Goal: Task Accomplishment & Management: Complete application form

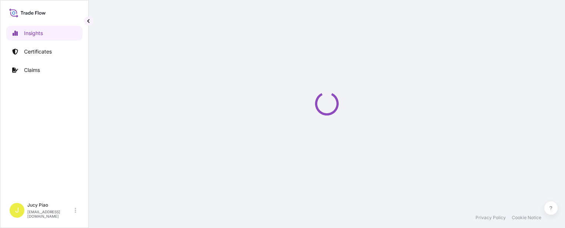
select select "2025"
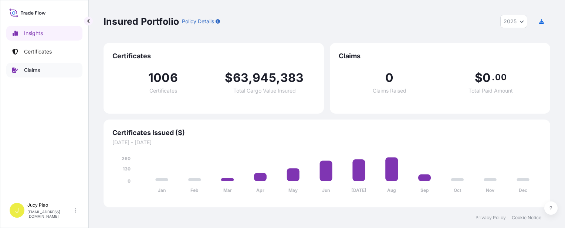
click at [43, 45] on link "Certificates" at bounding box center [44, 51] width 76 height 15
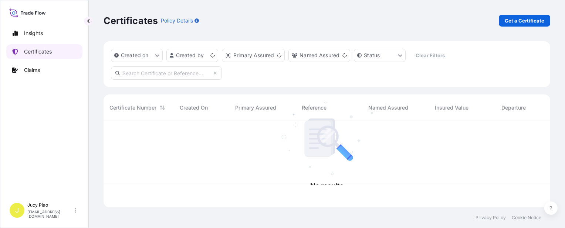
scroll to position [85, 440]
click at [37, 49] on p "Certificates" at bounding box center [38, 51] width 28 height 7
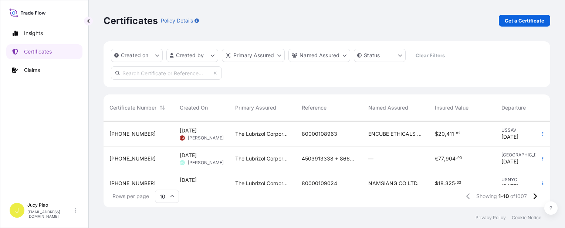
scroll to position [111, 0]
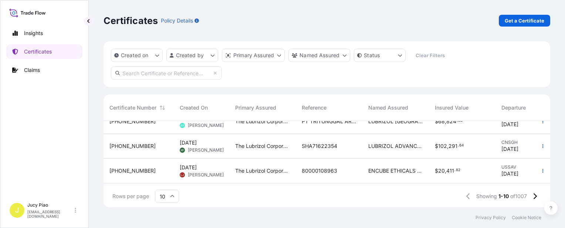
click at [387, 146] on span "LUBRIZOL ADVANCED MATERIALS BVBA" at bounding box center [395, 146] width 55 height 7
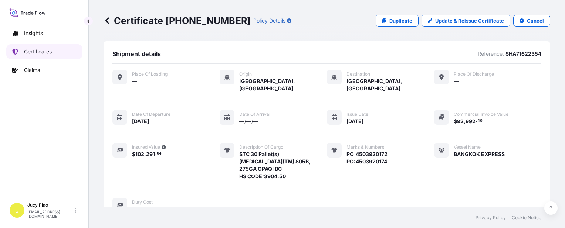
click at [37, 50] on p "Certificates" at bounding box center [38, 51] width 28 height 7
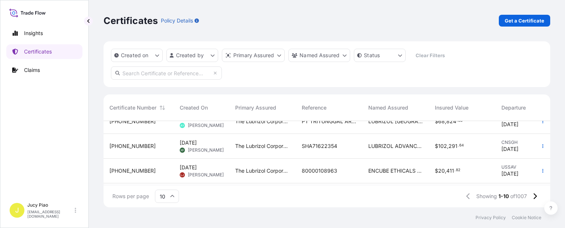
scroll to position [74, 0]
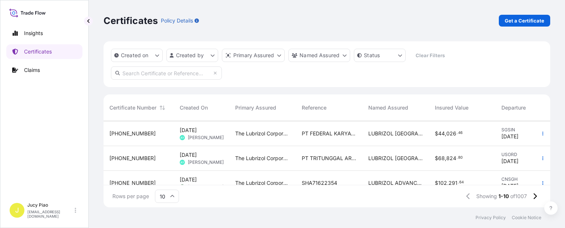
click at [382, 158] on span "LUBRIZOL [GEOGRAPHIC_DATA] (PTE) LTD" at bounding box center [395, 158] width 55 height 7
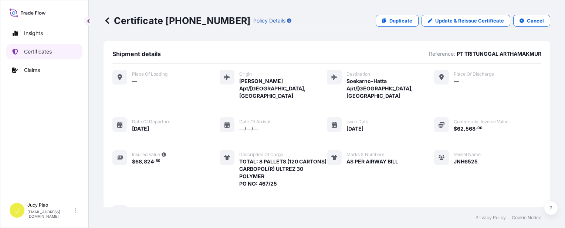
click at [56, 54] on link "Certificates" at bounding box center [44, 51] width 76 height 15
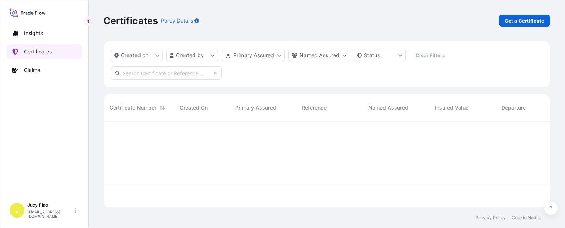
scroll to position [85, 440]
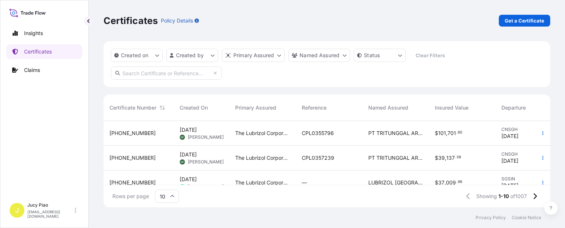
drag, startPoint x: 302, startPoint y: 129, endPoint x: 266, endPoint y: 100, distance: 46.3
click at [267, 91] on div "Created on Created by Primary Assured Named Assured Status Clear Filters Certif…" at bounding box center [326, 124] width 446 height 166
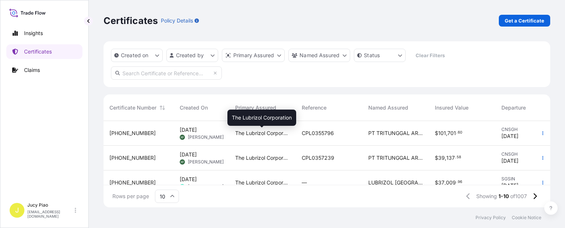
click at [259, 137] on span "The Lubrizol Corporation" at bounding box center [262, 133] width 55 height 7
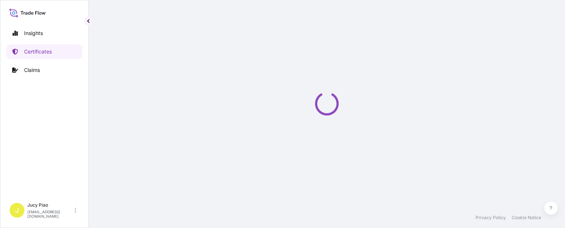
click at [258, 134] on div "Loading" at bounding box center [326, 104] width 446 height 208
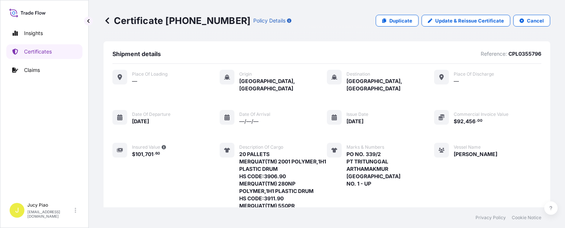
drag, startPoint x: 221, startPoint y: 126, endPoint x: 182, endPoint y: 123, distance: 38.9
click at [182, 123] on div "Place of Loading — Origin [GEOGRAPHIC_DATA], [GEOGRAPHIC_DATA] Destination [GEO…" at bounding box center [326, 164] width 429 height 188
drag, startPoint x: 167, startPoint y: 115, endPoint x: 341, endPoint y: 123, distance: 174.2
click at [341, 123] on div "Place of Loading — Origin [GEOGRAPHIC_DATA], [GEOGRAPHIC_DATA] Destination [GEO…" at bounding box center [326, 164] width 429 height 188
click at [46, 52] on p "Certificates" at bounding box center [38, 51] width 28 height 7
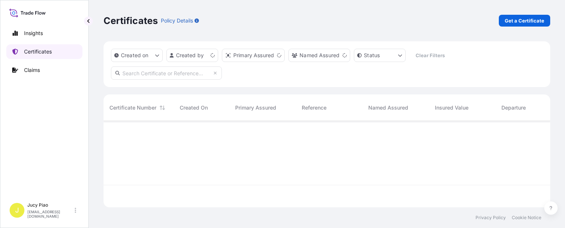
scroll to position [85, 440]
click at [515, 22] on p "Get a Certificate" at bounding box center [524, 20] width 40 height 7
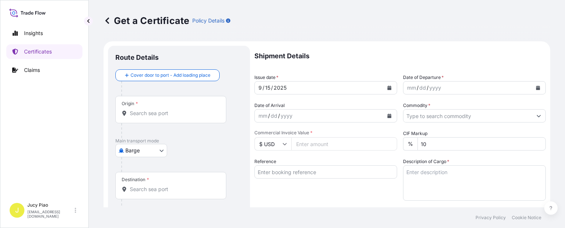
click at [148, 153] on body "Insights Certificates Claims J Jucy Piao [EMAIL_ADDRESS][DOMAIN_NAME] Get a Cer…" at bounding box center [282, 114] width 565 height 228
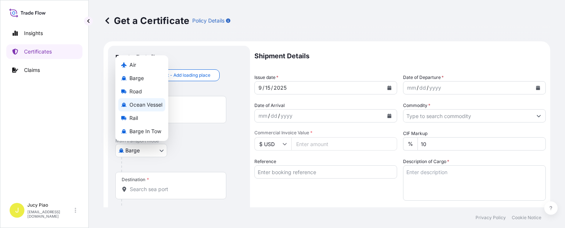
click at [153, 106] on span "Ocean Vessel" at bounding box center [145, 104] width 33 height 7
select select "Ocean Vessel"
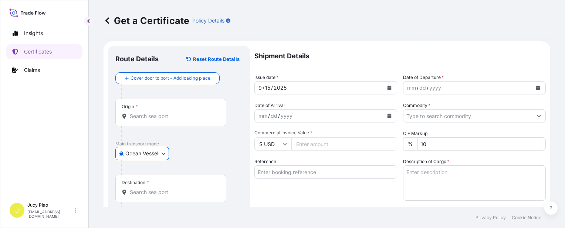
click at [316, 170] on input "Reference" at bounding box center [325, 172] width 143 height 13
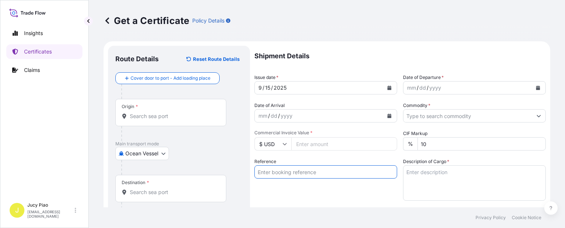
paste input "SNLFSHJL02EJ654"
type input "SNLFSHJL02EJ654"
click at [165, 116] on input "Origin *" at bounding box center [173, 116] width 87 height 7
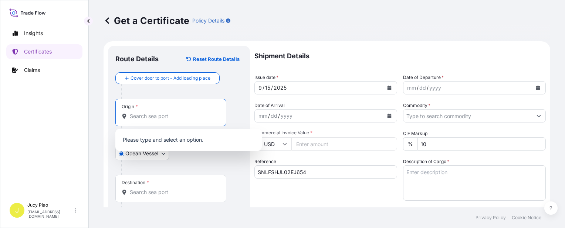
paste input "[GEOGRAPHIC_DATA],"
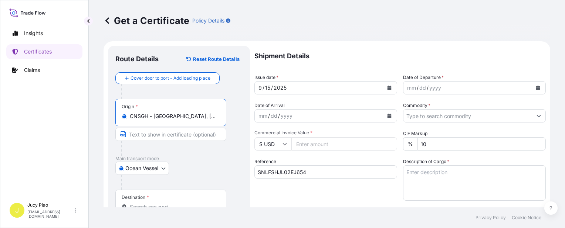
drag, startPoint x: 154, startPoint y: 119, endPoint x: 218, endPoint y: 117, distance: 64.3
click at [218, 117] on div "CNSGH - [GEOGRAPHIC_DATA], [GEOGRAPHIC_DATA]" at bounding box center [171, 116] width 98 height 7
type input "CNSGH - [GEOGRAPHIC_DATA], [GEOGRAPHIC_DATA]"
click at [185, 135] on input "Text to appear on certificate" at bounding box center [170, 134] width 111 height 13
paste input "[GEOGRAPHIC_DATA], [GEOGRAPHIC_DATA]"
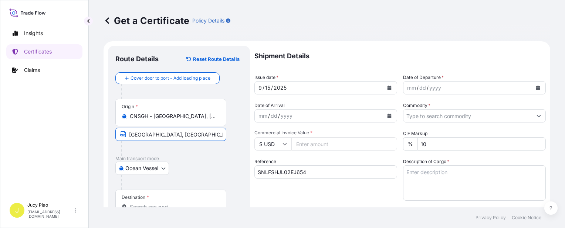
type input "[GEOGRAPHIC_DATA], [GEOGRAPHIC_DATA]"
click at [220, 171] on div "Ocean Vessel Air Barge Road Ocean Vessel Rail Barge in [GEOGRAPHIC_DATA]" at bounding box center [178, 168] width 127 height 13
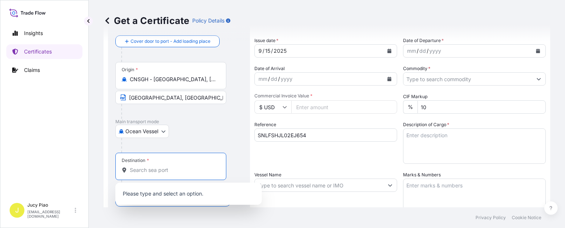
click at [148, 168] on input "Destination *" at bounding box center [173, 170] width 87 height 7
paste input "KOBE"
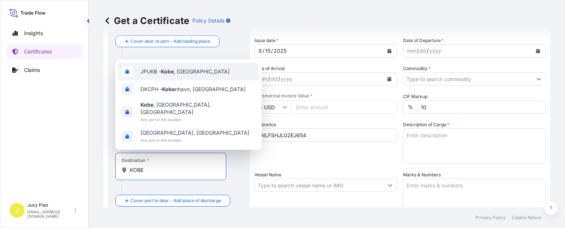
click at [190, 75] on span "JPUKB - [GEOGRAPHIC_DATA] , [GEOGRAPHIC_DATA]" at bounding box center [184, 71] width 89 height 7
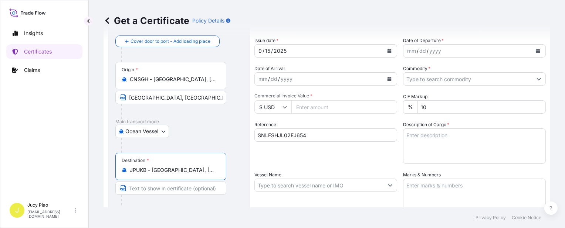
drag, startPoint x: 153, startPoint y: 170, endPoint x: 211, endPoint y: 172, distance: 58.4
click at [211, 172] on input "JPUKB - [GEOGRAPHIC_DATA], [GEOGRAPHIC_DATA]" at bounding box center [173, 170] width 87 height 7
type input "JPUKB - [GEOGRAPHIC_DATA], [GEOGRAPHIC_DATA]"
click at [166, 184] on input "Text to appear on certificate" at bounding box center [170, 188] width 111 height 13
paste input "[GEOGRAPHIC_DATA], [GEOGRAPHIC_DATA]"
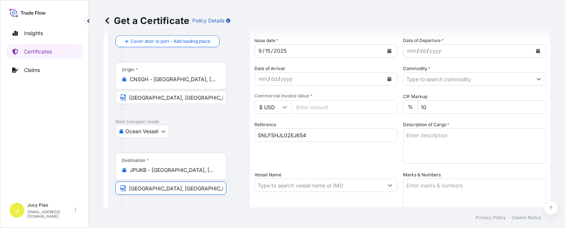
type input "[GEOGRAPHIC_DATA], [GEOGRAPHIC_DATA]"
click at [229, 143] on div at bounding box center [181, 145] width 121 height 15
click at [270, 58] on div "Shipment Details Issue date * [DATE] Date of Departure * mm / dd / yyyy Date of…" at bounding box center [399, 185] width 291 height 352
click at [267, 53] on div "15" at bounding box center [267, 51] width 7 height 9
click at [267, 51] on div "15" at bounding box center [267, 51] width 7 height 9
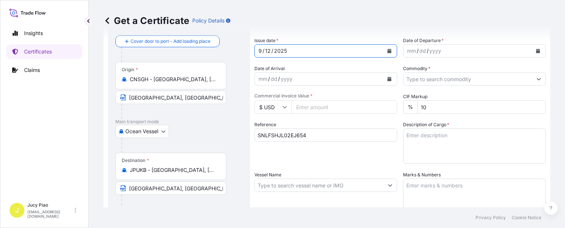
click at [415, 50] on div "mm / dd / yyyy" at bounding box center [467, 50] width 129 height 13
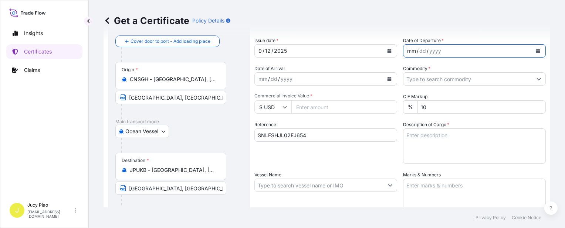
click at [408, 50] on div "mm" at bounding box center [411, 51] width 10 height 9
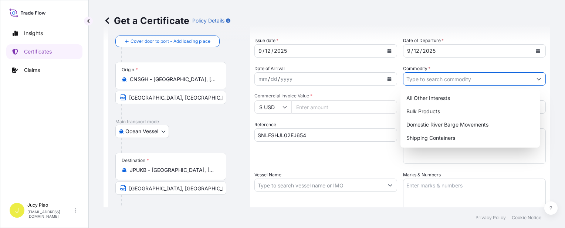
click at [427, 78] on input "Commodity *" at bounding box center [467, 78] width 129 height 13
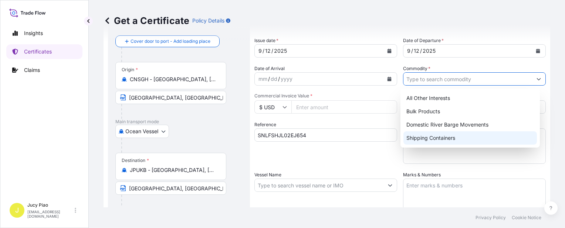
click at [422, 143] on div "Shipping Containers" at bounding box center [469, 138] width 133 height 13
type input "Shipping Containers"
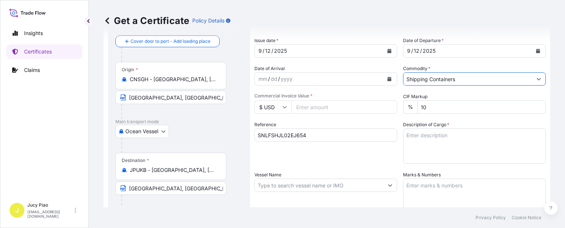
scroll to position [111, 0]
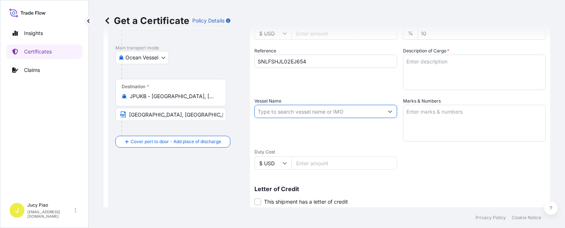
click at [278, 109] on input "Vessel Name" at bounding box center [319, 111] width 129 height 13
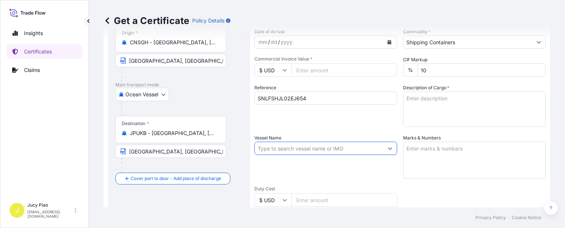
click at [280, 71] on input "$ USD" at bounding box center [272, 70] width 37 height 13
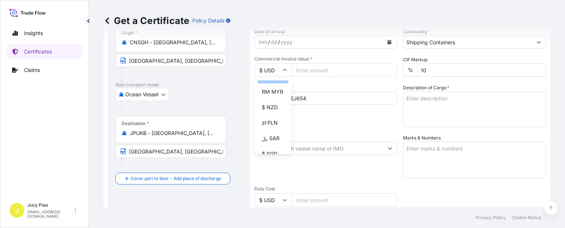
scroll to position [111, 0]
click at [269, 141] on div "¥ JPY" at bounding box center [272, 135] width 31 height 14
type input "¥ JPY"
click at [321, 72] on input "Commercial Invoice Value *" at bounding box center [344, 70] width 106 height 13
paste input "103000.00"
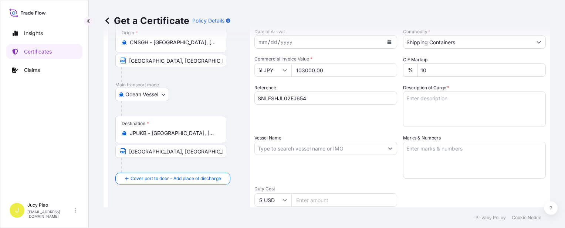
type input "103000.00"
click at [488, 151] on textarea "Marks & Numbers" at bounding box center [474, 160] width 143 height 37
click at [442, 123] on textarea "Description of Cargo *" at bounding box center [474, 109] width 143 height 35
paste textarea "103,000.00"
drag, startPoint x: 431, startPoint y: 102, endPoint x: 276, endPoint y: 96, distance: 155.6
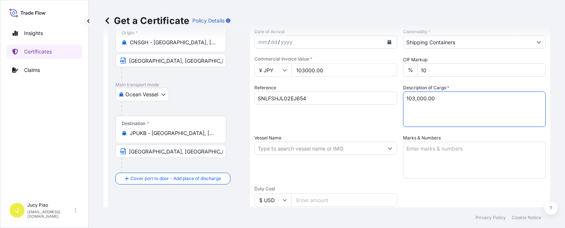
click at [272, 98] on div "Shipment Details Issue date * [DATE] Date of Departure * [DATE] Date of Arrival…" at bounding box center [399, 148] width 291 height 352
paste textarea "SCHERCEMOL(TM) DIS ESTER, DRUM 13 PALLETS (50 DRUMS)"
click at [404, 107] on textarea "SCHERCEMOL(TM) DIS ESTER, DRUM 13 PALLETS (50 DRUMS)" at bounding box center [474, 109] width 143 height 35
type textarea "SCHERCEMOL(TM) DIS ESTER, DRUM 13 PALLETS (50 DRUMS)"
click at [430, 154] on textarea "Marks & Numbers" at bounding box center [474, 160] width 143 height 37
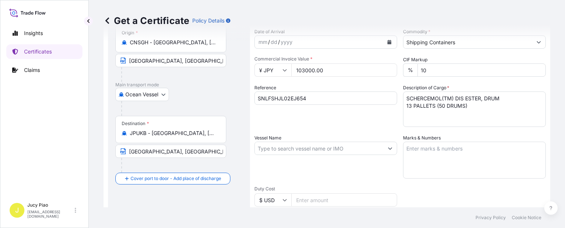
click at [381, 167] on div "Vessel Name" at bounding box center [325, 156] width 143 height 44
click at [426, 153] on textarea "Marks & Numbers" at bounding box center [474, 160] width 143 height 37
paste textarea "IMCD 19166 OP"
type textarea "IMCD 19166 OP"
click at [290, 147] on input "Vessel Name" at bounding box center [319, 148] width 129 height 13
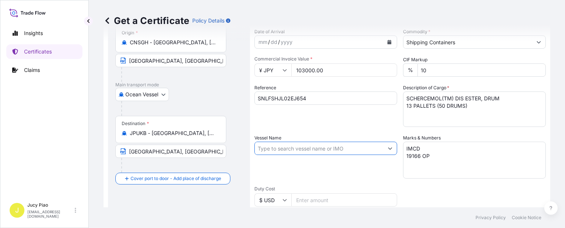
paste input "CONSIGNIA"
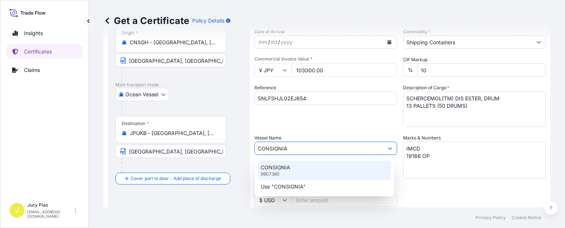
click at [296, 166] on div "CONSIGNIA 9907380" at bounding box center [324, 170] width 133 height 19
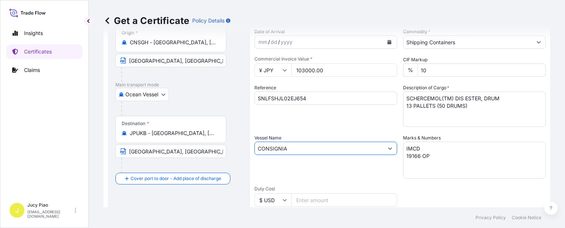
type input "CONSIGNIA"
click at [296, 166] on div "Vessel Name CONSIGNIA" at bounding box center [325, 156] width 143 height 44
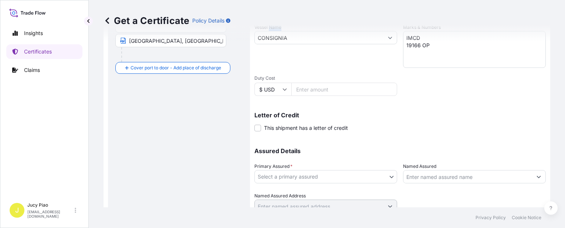
scroll to position [215, 0]
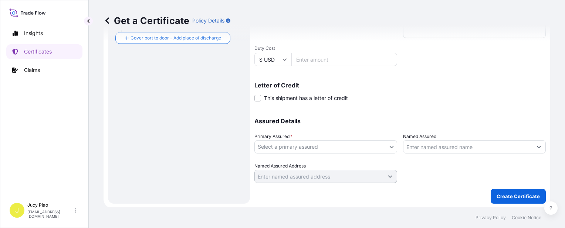
click at [314, 148] on body "0 options available. 2 options available. Insights Certificates Claims J Jucy P…" at bounding box center [282, 114] width 565 height 228
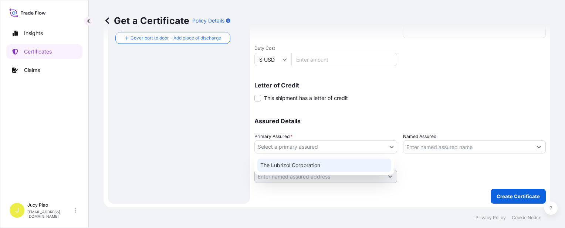
click at [308, 165] on div "The Lubrizol Corporation" at bounding box center [324, 165] width 134 height 13
select select "31566"
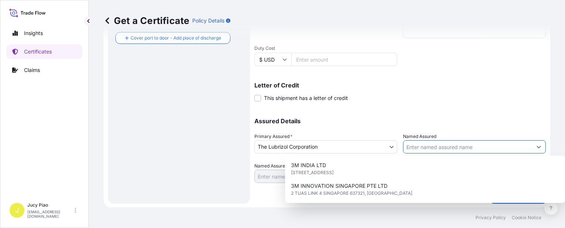
click at [423, 149] on input "Named Assured" at bounding box center [467, 146] width 129 height 13
paste input "IMCD JAPAN LLC."
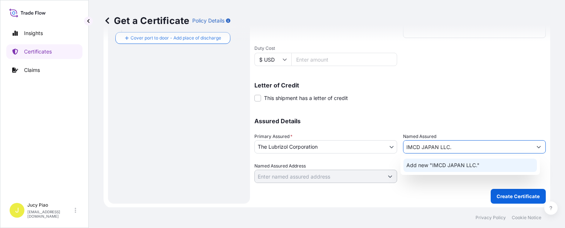
click at [423, 166] on span "Add new "IMCD JAPAN LLC."" at bounding box center [442, 165] width 73 height 7
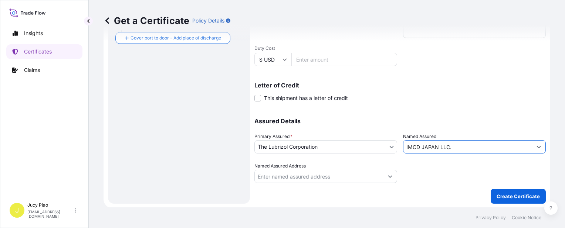
type input "IMCD JAPAN LLC."
click at [432, 120] on p "Assured Details" at bounding box center [399, 121] width 291 height 6
click at [512, 198] on p "Create Certificate" at bounding box center [517, 196] width 43 height 7
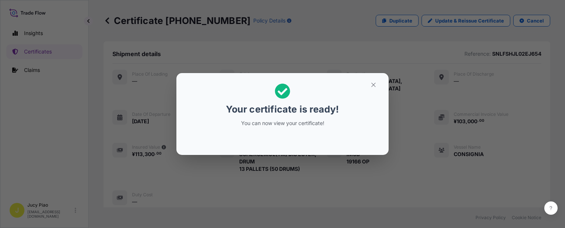
click at [370, 86] on icon "button" at bounding box center [373, 85] width 7 height 7
click at [374, 84] on icon "button" at bounding box center [373, 85] width 4 height 4
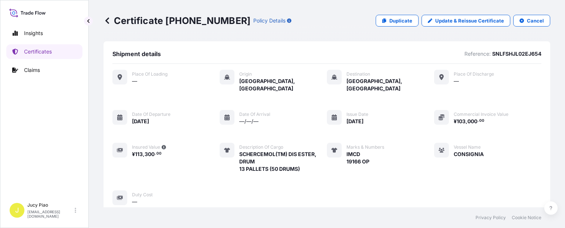
click at [408, 102] on div "Place of Loading — Origin [GEOGRAPHIC_DATA], [GEOGRAPHIC_DATA] Destination [GEO…" at bounding box center [326, 138] width 429 height 136
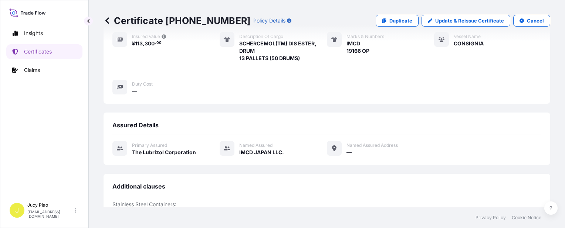
scroll to position [250, 0]
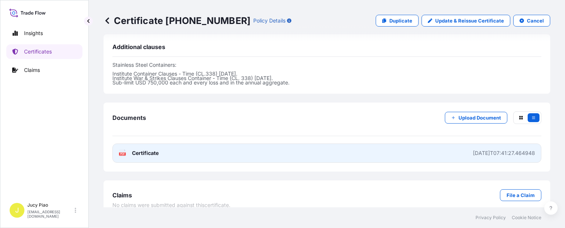
click at [409, 144] on link "PDF Certificate [DATE]T07:41:27.464948" at bounding box center [326, 153] width 429 height 19
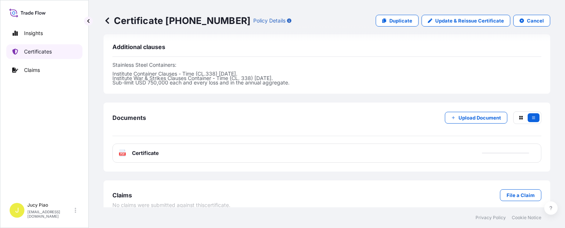
click at [51, 48] on p "Certificates" at bounding box center [38, 51] width 28 height 7
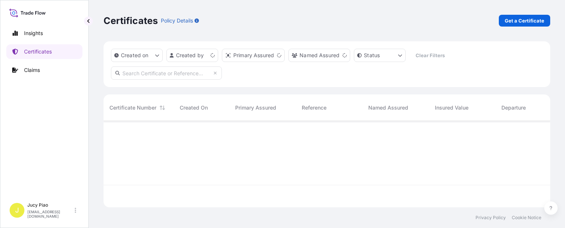
scroll to position [85, 440]
click at [515, 18] on p "Get a Certificate" at bounding box center [524, 20] width 40 height 7
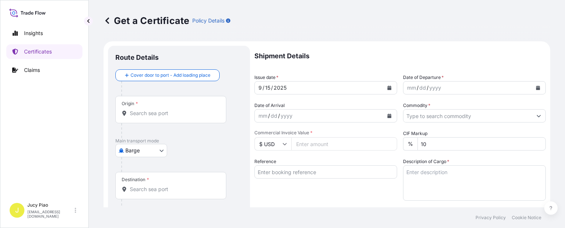
click at [155, 150] on body "Insights Certificates Claims J Jucy Piao [EMAIL_ADDRESS][DOMAIN_NAME] Get a Cer…" at bounding box center [282, 114] width 565 height 228
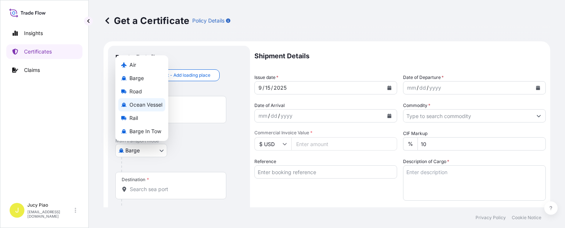
click at [156, 108] on span "Ocean Vessel" at bounding box center [145, 104] width 33 height 7
select select "Ocean Vessel"
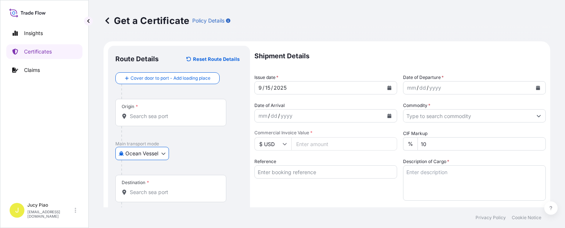
click at [286, 172] on input "Reference" at bounding box center [325, 172] width 143 height 13
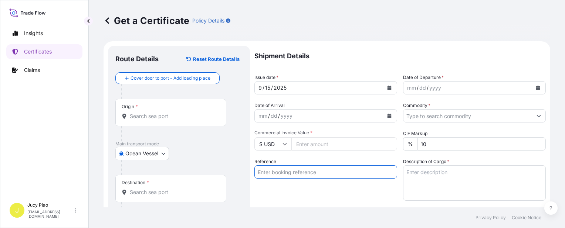
click at [288, 188] on div "Reference" at bounding box center [325, 179] width 143 height 43
click at [291, 175] on input "Reference" at bounding box center [325, 172] width 143 height 13
paste input "CSHSE0432731"
type input "CSHSE0432731"
click at [176, 112] on div "Origin *" at bounding box center [170, 112] width 111 height 27
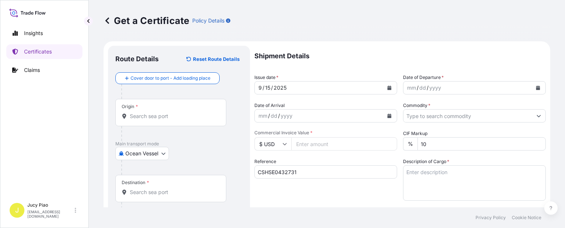
click at [176, 113] on input "Origin *" at bounding box center [173, 116] width 87 height 7
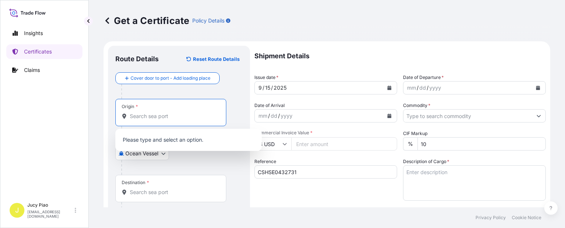
click at [172, 116] on input "Origin *" at bounding box center [173, 116] width 87 height 7
paste input "[GEOGRAPHIC_DATA]"
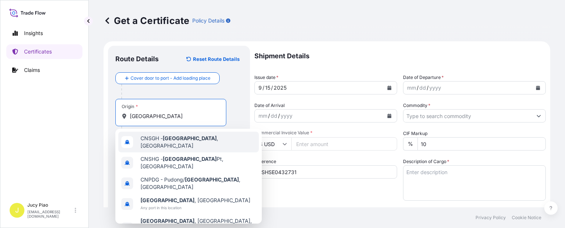
click at [169, 137] on div "CNSGH - [GEOGRAPHIC_DATA] , [GEOGRAPHIC_DATA]" at bounding box center [188, 142] width 140 height 21
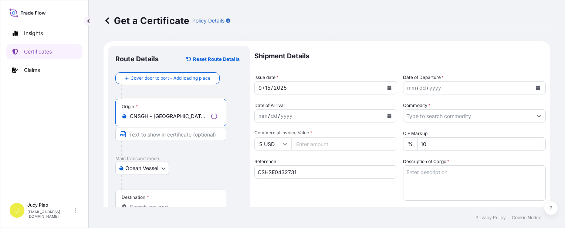
drag, startPoint x: 161, startPoint y: 115, endPoint x: 227, endPoint y: 120, distance: 66.7
click at [227, 120] on div "Origin * CNSGH - [GEOGRAPHIC_DATA], [GEOGRAPHIC_DATA]" at bounding box center [178, 127] width 127 height 57
type input "CNSGH - [GEOGRAPHIC_DATA], [GEOGRAPHIC_DATA]"
click at [186, 139] on input "Text to appear on certificate" at bounding box center [170, 134] width 111 height 13
paste input "[GEOGRAPHIC_DATA], [GEOGRAPHIC_DATA]"
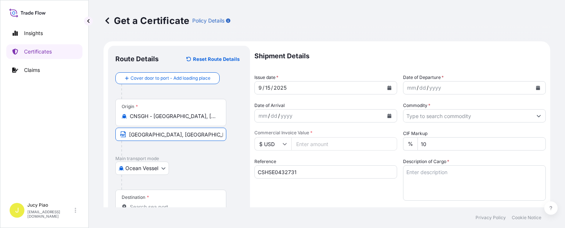
type input "[GEOGRAPHIC_DATA], [GEOGRAPHIC_DATA]"
click at [238, 172] on div "Ocean Vessel Air Barge Road Ocean Vessel Rail Barge in [GEOGRAPHIC_DATA]" at bounding box center [178, 168] width 127 height 13
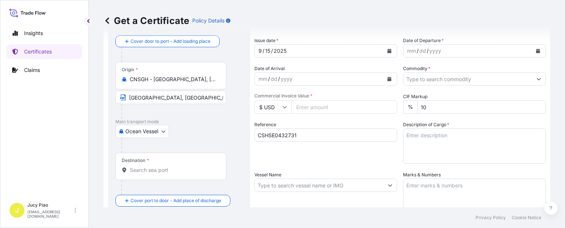
click at [141, 174] on input "Destination *" at bounding box center [173, 170] width 87 height 7
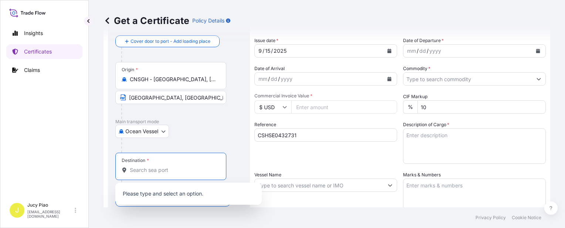
paste input "[GEOGRAPHIC_DATA]"
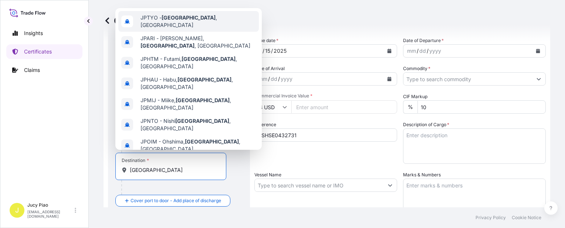
click at [179, 16] on div "JPTYO - [GEOGRAPHIC_DATA] , [GEOGRAPHIC_DATA]" at bounding box center [188, 21] width 140 height 21
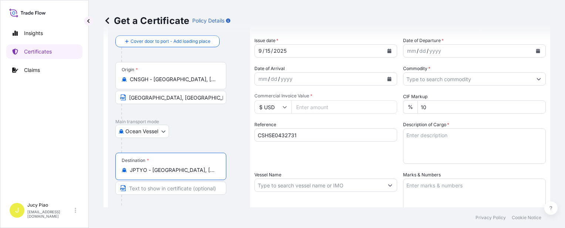
drag, startPoint x: 152, startPoint y: 171, endPoint x: 212, endPoint y: 173, distance: 60.2
click at [212, 173] on input "JPTYO - [GEOGRAPHIC_DATA], [GEOGRAPHIC_DATA]" at bounding box center [173, 170] width 87 height 7
type input "JPTYO - [GEOGRAPHIC_DATA], [GEOGRAPHIC_DATA]"
click at [163, 174] on div "Destination * JPTYO - [GEOGRAPHIC_DATA], [GEOGRAPHIC_DATA]" at bounding box center [170, 166] width 111 height 27
click at [163, 174] on input "JPTYO - [GEOGRAPHIC_DATA], [GEOGRAPHIC_DATA]" at bounding box center [173, 170] width 87 height 7
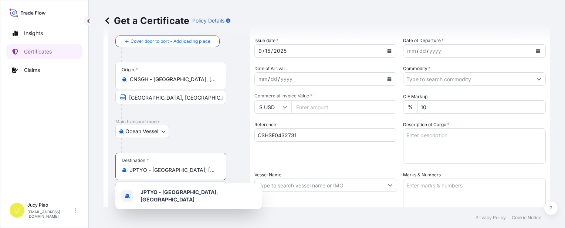
click at [153, 169] on input "JPTYO - [GEOGRAPHIC_DATA], [GEOGRAPHIC_DATA]" at bounding box center [173, 170] width 87 height 7
drag, startPoint x: 154, startPoint y: 169, endPoint x: 198, endPoint y: 171, distance: 44.4
click at [198, 171] on input "JPTYO - [GEOGRAPHIC_DATA], [GEOGRAPHIC_DATA]" at bounding box center [173, 170] width 87 height 7
drag, startPoint x: 151, startPoint y: 168, endPoint x: 231, endPoint y: 171, distance: 79.1
click at [231, 171] on div "Destination * JPTYO - [GEOGRAPHIC_DATA], [GEOGRAPHIC_DATA]" at bounding box center [178, 181] width 127 height 57
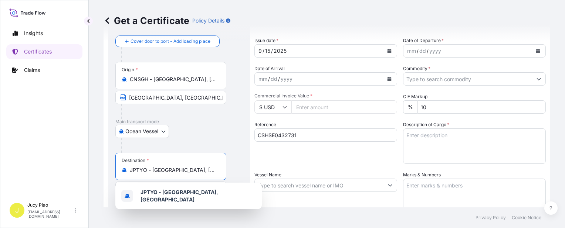
click at [212, 140] on div at bounding box center [181, 145] width 121 height 15
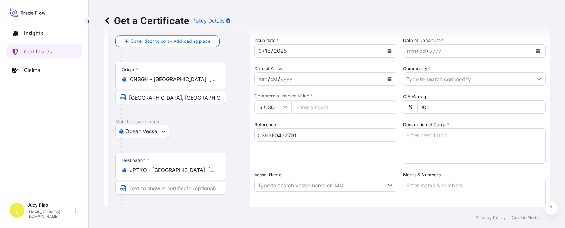
click at [168, 191] on input "Text to appear on certificate" at bounding box center [170, 188] width 111 height 13
paste input "[GEOGRAPHIC_DATA], [GEOGRAPHIC_DATA]"
type input "[GEOGRAPHIC_DATA], [GEOGRAPHIC_DATA]"
click at [368, 155] on div "Reference CSHSE0432731" at bounding box center [325, 142] width 143 height 43
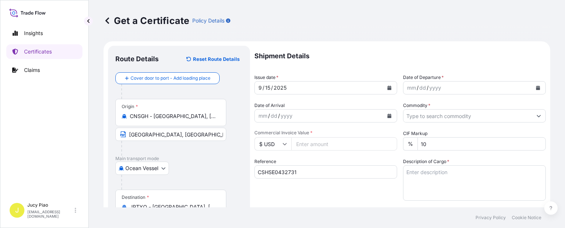
click at [269, 86] on div "15" at bounding box center [267, 87] width 7 height 9
click at [412, 86] on div "mm" at bounding box center [411, 87] width 10 height 9
click at [417, 111] on input "Commodity *" at bounding box center [467, 115] width 129 height 13
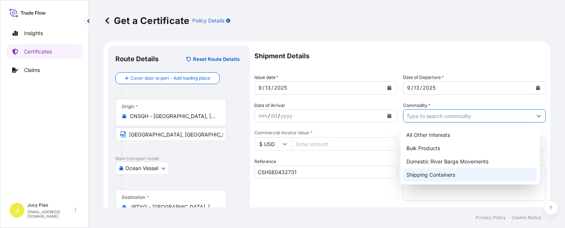
click at [422, 178] on div "Shipping Containers" at bounding box center [469, 174] width 133 height 13
type input "Shipping Containers"
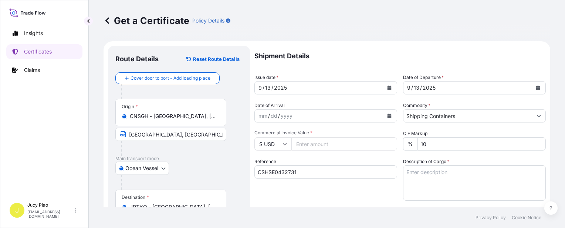
click at [284, 146] on icon at bounding box center [284, 144] width 4 height 4
click at [273, 175] on div "¥ JPY" at bounding box center [272, 172] width 31 height 14
type input "¥ JPY"
click at [318, 141] on input "Commercial Invoice Value *" at bounding box center [344, 143] width 106 height 13
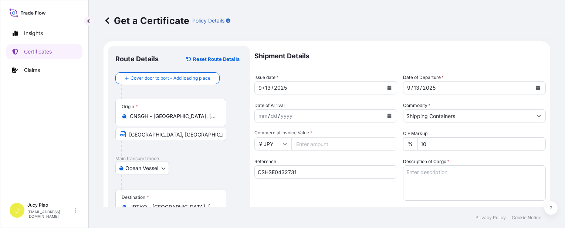
paste input "458850"
type input "458850"
click at [471, 173] on textarea "Description of Cargo *" at bounding box center [474, 183] width 143 height 35
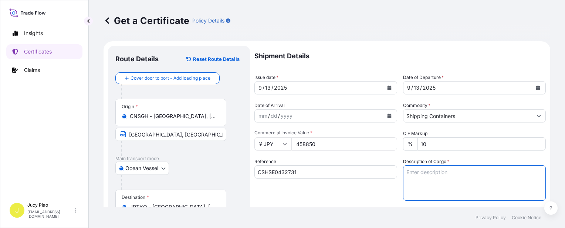
paste textarea "T&L KELCO-CARE(TM) DIUTAN GUM, BAG"
click at [441, 183] on textarea "T&L KELCO-CARE(TM) DIUTAN GUM, BAG" at bounding box center [474, 183] width 143 height 35
paste textarea "1 PALLET (3 BAGS)"
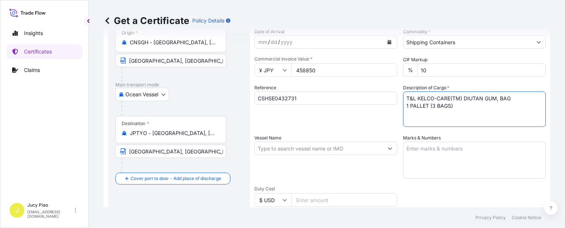
type textarea "T&L KELCO-CARE(TM) DIUTAN GUM, BAG 1 PALLET (3 BAGS)"
click at [422, 151] on textarea "Marks & Numbers" at bounding box center [474, 160] width 143 height 37
paste textarea "LUBRIZOL C2506-06"
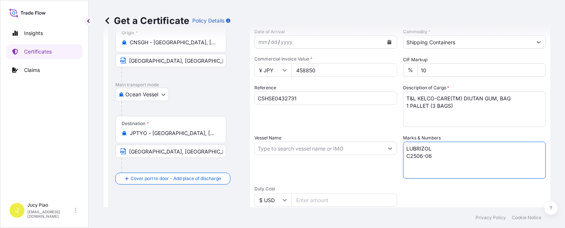
type textarea "LUBRIZOL C2506-06"
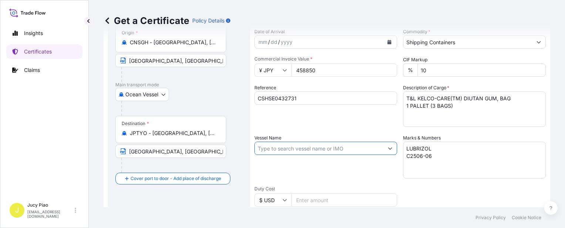
click at [301, 147] on input "Vessel Name" at bounding box center [319, 148] width 129 height 13
paste input "[PERSON_NAME]"
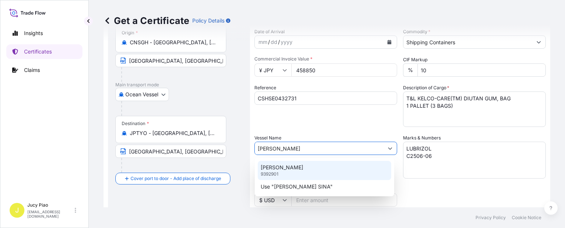
click at [323, 168] on div "[PERSON_NAME] 9392901" at bounding box center [324, 170] width 133 height 19
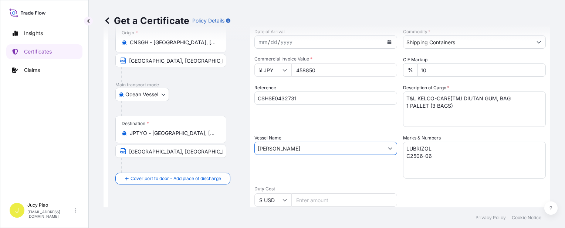
type input "[PERSON_NAME]"
click at [323, 168] on div "Vessel Name [PERSON_NAME]" at bounding box center [325, 156] width 143 height 44
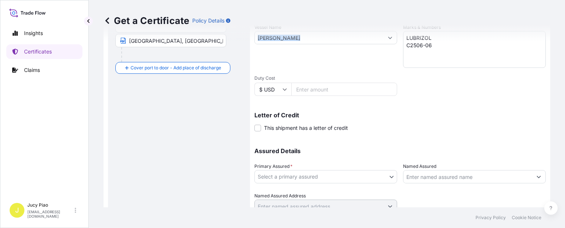
scroll to position [215, 0]
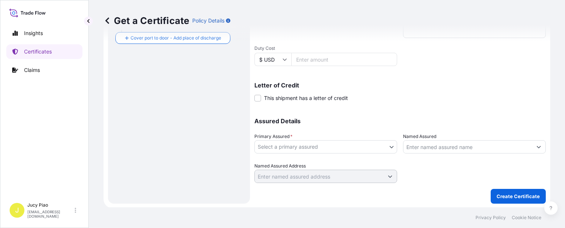
click at [337, 145] on body "0 options available. 2 options available. Insights Certificates Claims J Jucy P…" at bounding box center [282, 114] width 565 height 228
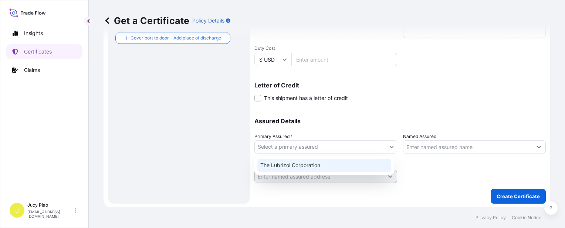
click at [327, 165] on div "The Lubrizol Corporation" at bounding box center [324, 165] width 134 height 13
select select "31566"
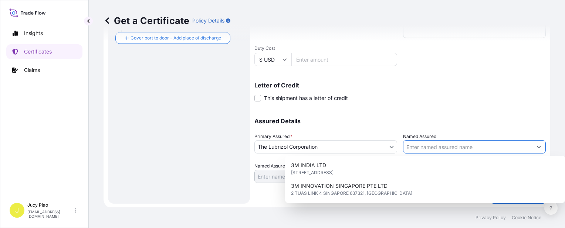
click at [463, 145] on input "Named Assured" at bounding box center [467, 146] width 129 height 13
paste input "IWASE COSFA CO"
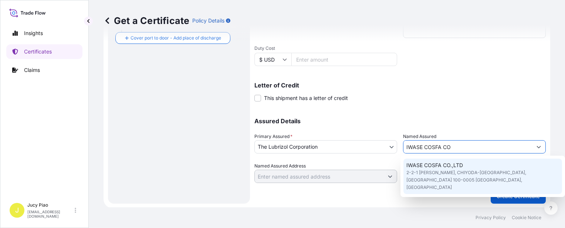
click at [452, 168] on span "IWASE COSFA CO.,LTD" at bounding box center [434, 165] width 57 height 7
type input "IWASE COSFA CO.,LTD"
type input "2-2-1 [PERSON_NAME], CHIYODA-[GEOGRAPHIC_DATA], [GEOGRAPHIC_DATA] 100-0005 [GEO…"
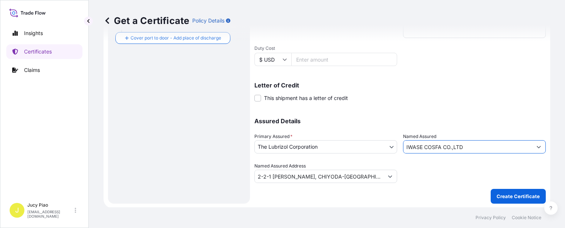
type input "IWASE COSFA CO.,LTD"
click at [502, 195] on p "Create Certificate" at bounding box center [517, 196] width 43 height 7
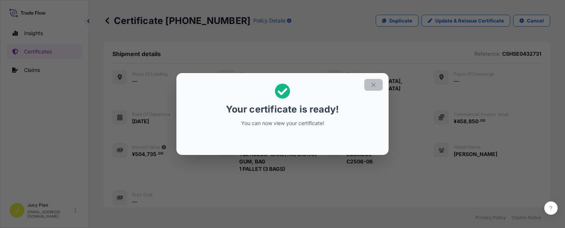
click at [377, 86] on button "button" at bounding box center [373, 85] width 18 height 12
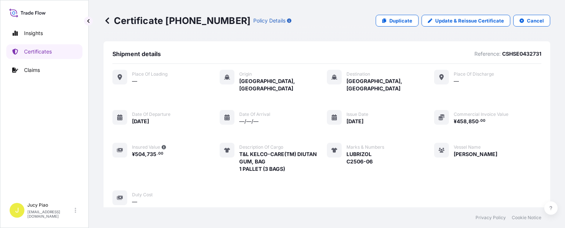
click at [396, 91] on div "Place of Loading — Origin [GEOGRAPHIC_DATA], [GEOGRAPHIC_DATA] Destination [GEO…" at bounding box center [326, 138] width 429 height 136
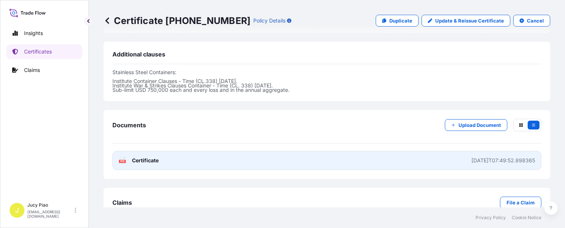
click at [427, 151] on link "PDF Certificate [DATE]T07:49:52.898365" at bounding box center [326, 160] width 429 height 19
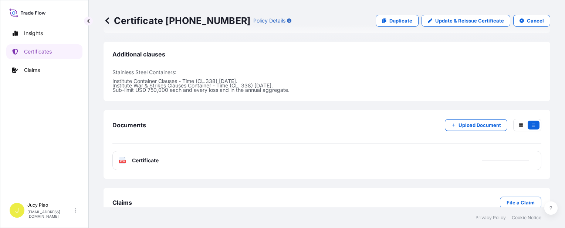
click at [387, 24] on link "Duplicate" at bounding box center [396, 21] width 43 height 12
select select "Ocean Vessel"
select select "31566"
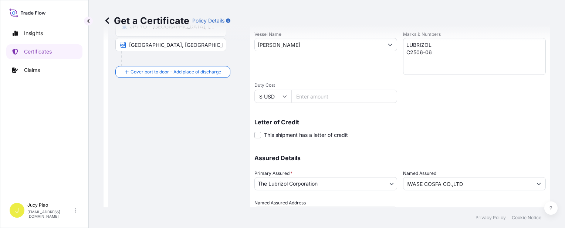
scroll to position [104, 0]
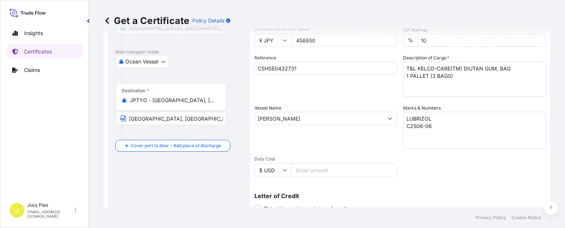
click at [307, 68] on input "CSHSE0432731" at bounding box center [325, 68] width 143 height 13
drag, startPoint x: 255, startPoint y: 67, endPoint x: 178, endPoint y: 64, distance: 76.9
click at [178, 64] on form "Route Details Cover door to port - Add loading place Place of loading Road / [G…" at bounding box center [326, 129] width 446 height 382
paste input "184"
type input "CSHSE0432184"
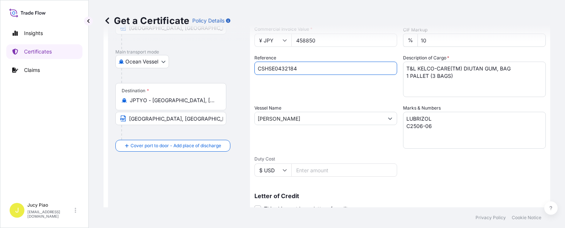
click at [316, 100] on div "Shipment Details Issue date * [DATE] Date of Departure * [DATE] Date of Arrival…" at bounding box center [399, 118] width 291 height 352
click at [276, 152] on div "Shipment Details Issue date * [DATE] Date of Departure * [DATE] Date of Arrival…" at bounding box center [399, 118] width 291 height 352
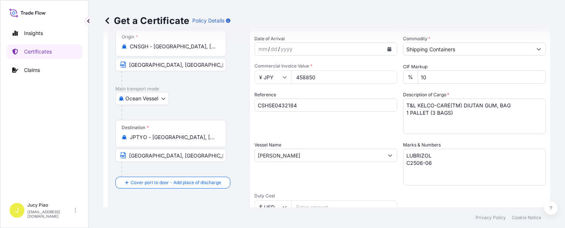
scroll to position [30, 0]
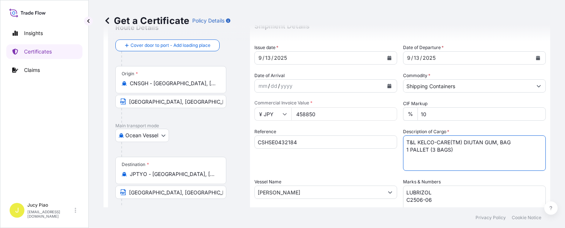
click at [448, 157] on textarea "T&L KELCO-CARE(TM) DIUTAN GUM, BAG 1 PALLET (3 BAGS)" at bounding box center [474, 153] width 143 height 35
drag, startPoint x: 455, startPoint y: 153, endPoint x: 337, endPoint y: 132, distance: 120.4
click at [338, 133] on div "Shipment Details Issue date * [DATE] Date of Departure * [DATE] Date of Arrival…" at bounding box center [399, 192] width 291 height 352
paste textarea "CARBOPOL(R) AQUA SF-1 POLYMER,25L BLU HDPE"
paste textarea "CARBOPOL(R) AQUA SF-1 POLYMER, POH 200L DR 8 PALLETS (112 PIECES)"
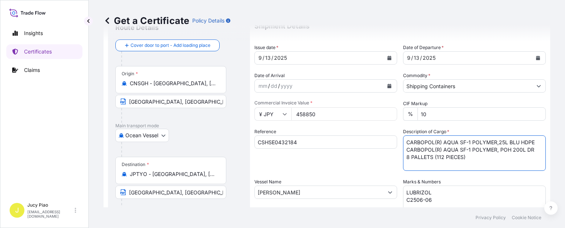
type textarea "CARBOPOL(R) AQUA SF-1 POLYMER,25L BLU HDPE CARBOPOL(R) AQUA SF-1 POLYMER, POH 2…"
click at [436, 203] on textarea "LUBRIZOL C2506-06" at bounding box center [474, 204] width 143 height 37
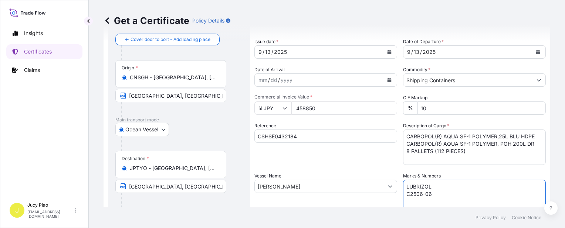
drag, startPoint x: 438, startPoint y: 201, endPoint x: 372, endPoint y: 202, distance: 65.8
click at [372, 202] on div "Shipment Details Issue date * [DATE] Date of Departure * [DATE] Date of Arrival…" at bounding box center [399, 186] width 291 height 352
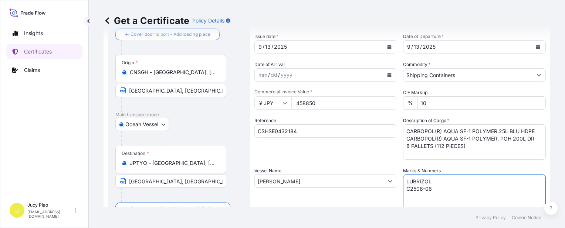
paste textarea "5"
type textarea "LUBRIZOL C2506-05"
click at [313, 102] on input "458850" at bounding box center [344, 102] width 106 height 13
click at [318, 102] on input "458850" at bounding box center [344, 102] width 106 height 13
drag, startPoint x: 230, startPoint y: 110, endPoint x: 218, endPoint y: 112, distance: 11.9
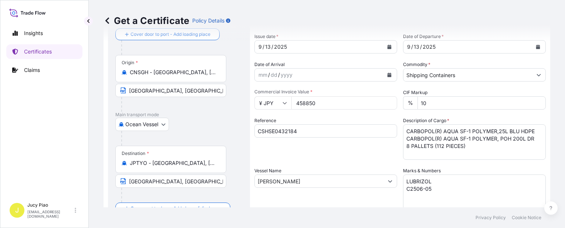
click at [219, 110] on form "Route Details Cover door to port - Add loading place Place of loading Road / [G…" at bounding box center [326, 191] width 446 height 382
click at [365, 153] on div "Reference CSHSE0432184" at bounding box center [325, 138] width 143 height 43
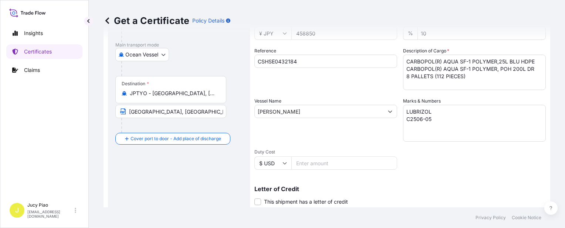
scroll to position [215, 0]
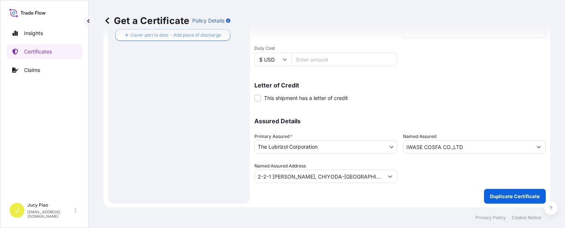
click at [477, 195] on div "Shipment Details Issue date * [DATE] Date of Departure * [DATE] Date of Arrival…" at bounding box center [399, 17] width 291 height 373
click at [504, 190] on button "Duplicate Certificate" at bounding box center [515, 196] width 62 height 15
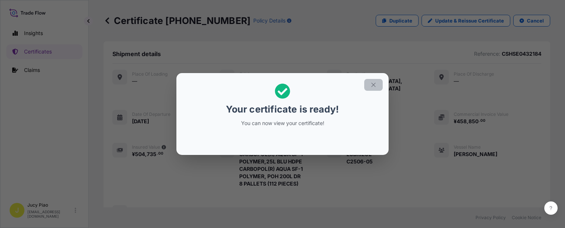
click at [377, 83] on button "button" at bounding box center [373, 85] width 18 height 12
click at [368, 83] on button "button" at bounding box center [373, 85] width 18 height 12
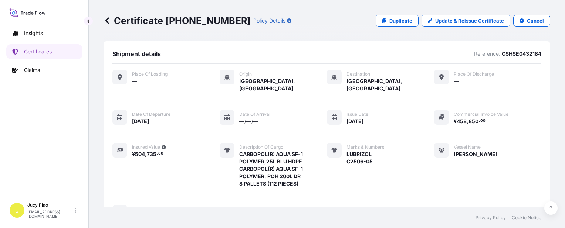
click at [393, 96] on div "Place of Loading — Origin [GEOGRAPHIC_DATA], [GEOGRAPHIC_DATA] Destination [GEO…" at bounding box center [326, 145] width 429 height 151
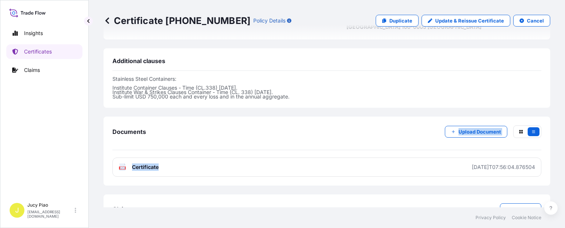
drag, startPoint x: 382, startPoint y: 133, endPoint x: 378, endPoint y: 139, distance: 7.1
click at [381, 134] on div "Documents Upload Document PDF Certificate [DATE]T07:56:04.876504" at bounding box center [326, 151] width 429 height 51
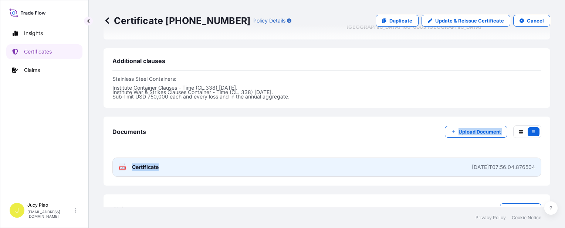
click at [229, 158] on link "PDF Certificate [DATE]T07:56:04.876504" at bounding box center [326, 167] width 429 height 19
